Goal: Task Accomplishment & Management: Manage account settings

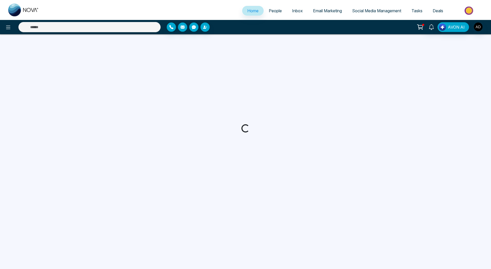
select select "*"
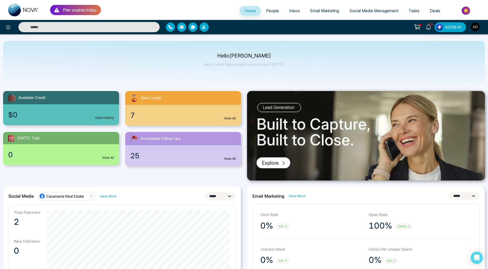
click at [10, 33] on div "10+ AVON AI" at bounding box center [244, 27] width 488 height 14
click at [8, 30] on icon at bounding box center [8, 27] width 6 height 6
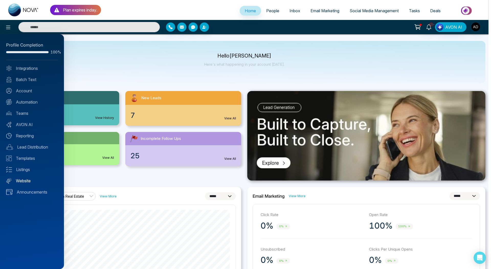
click at [22, 182] on link "Website" at bounding box center [32, 181] width 52 height 6
